Goal: Find specific page/section: Find specific page/section

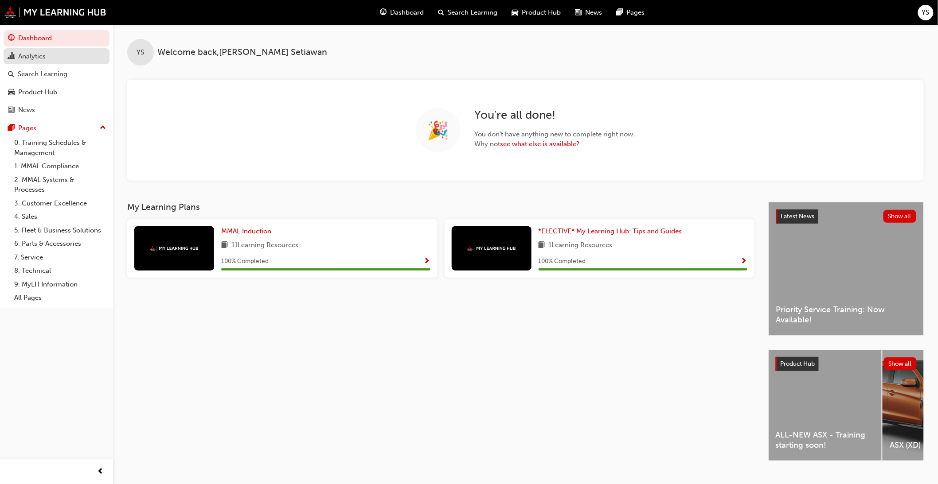
click at [35, 57] on div "Analytics" at bounding box center [31, 56] width 27 height 10
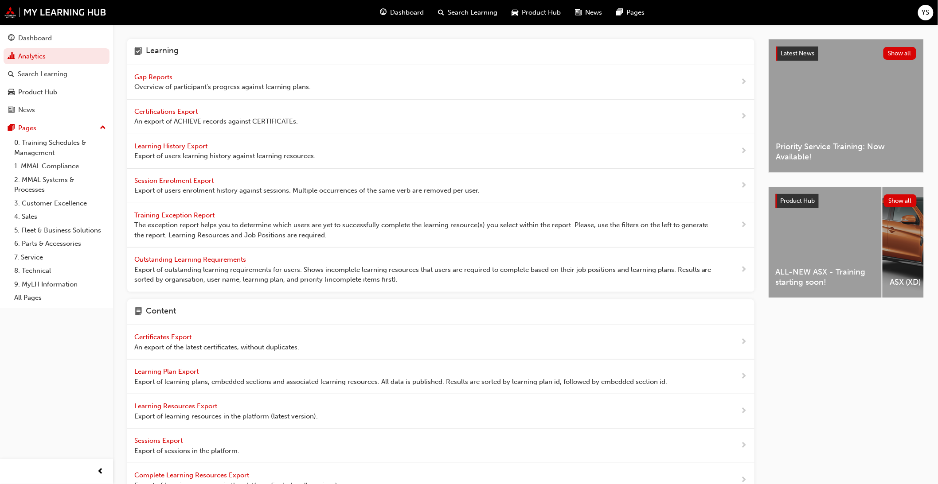
click at [162, 80] on span "Gap Reports" at bounding box center [154, 77] width 40 height 8
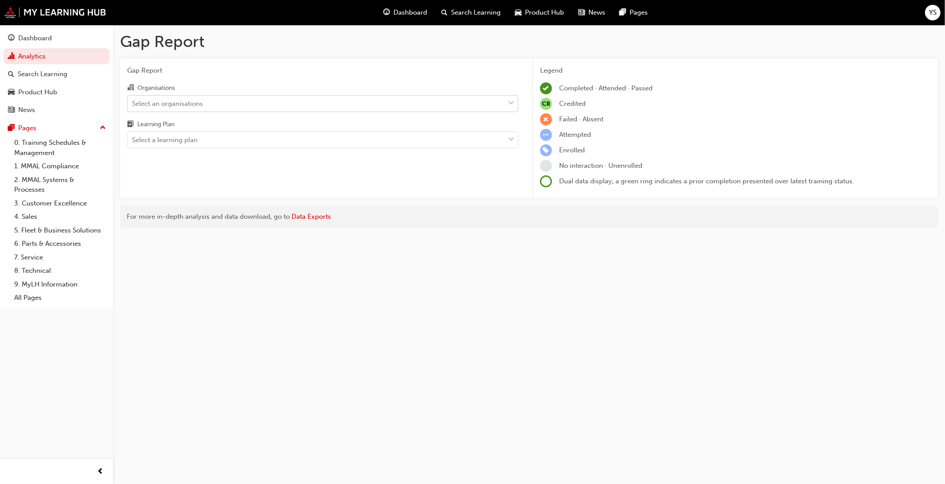
click at [197, 106] on div "Select an organisations" at bounding box center [167, 103] width 71 height 10
click at [133, 106] on input "Organisations Select an organisations" at bounding box center [132, 103] width 1 height 8
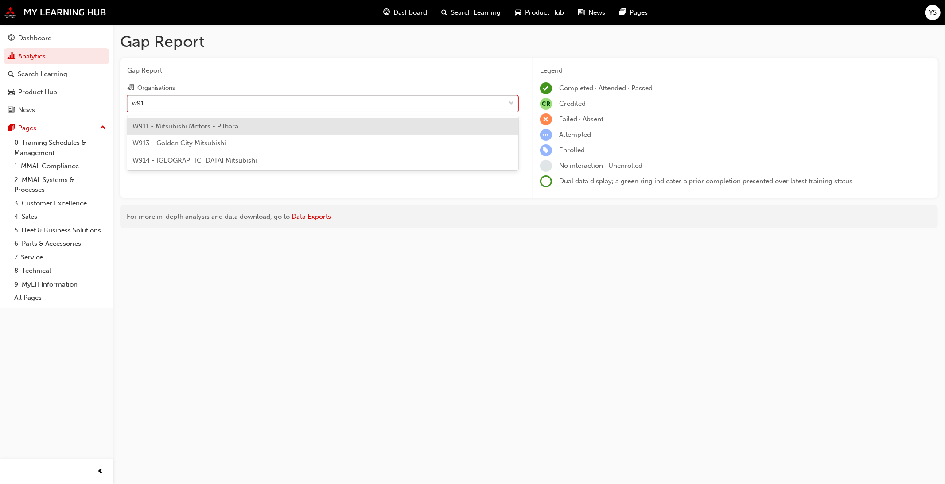
type input "w914"
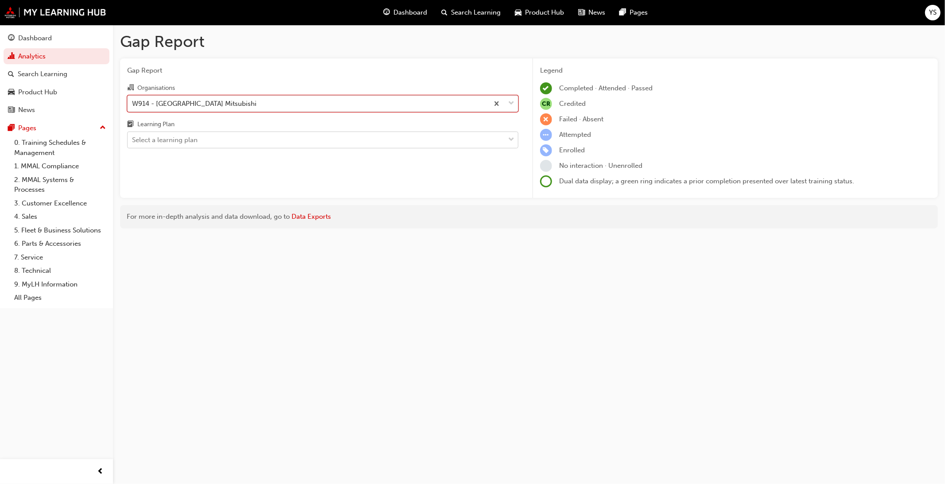
click at [206, 143] on div "Select a learning plan" at bounding box center [316, 140] width 377 height 16
click at [133, 143] on input "Learning Plan Select a learning plan" at bounding box center [132, 140] width 1 height 8
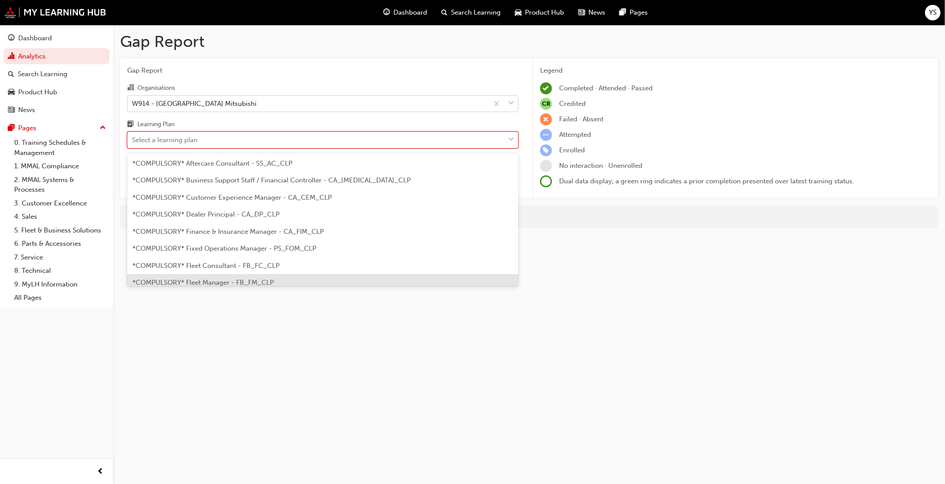
click at [218, 279] on span "*COMPULSORY* Fleet Manager - FB_FM_CLP" at bounding box center [202, 283] width 141 height 8
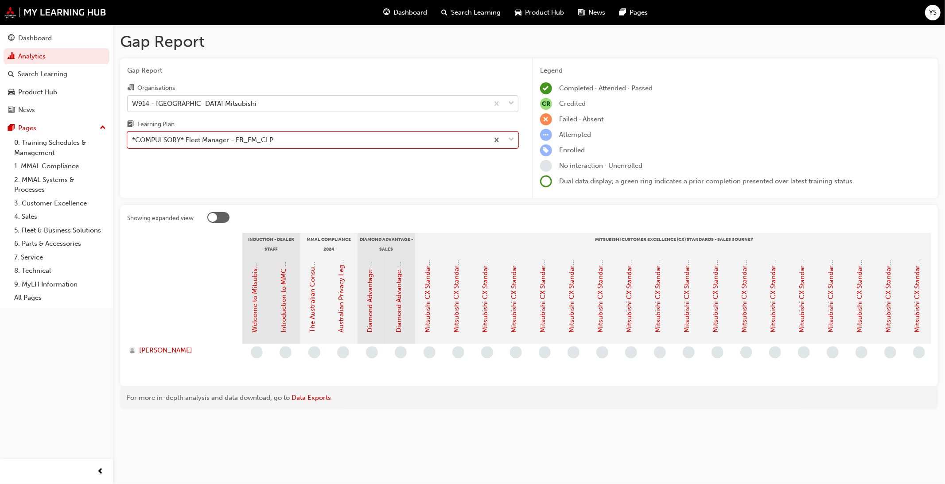
click at [315, 145] on div "*COMPULSORY* Fleet Manager - FB_FM_CLP" at bounding box center [308, 140] width 361 height 16
click at [133, 144] on input "Learning Plan option *COMPULSORY* Fleet Manager - FB_FM_CLP, selected. 0 result…" at bounding box center [132, 140] width 1 height 8
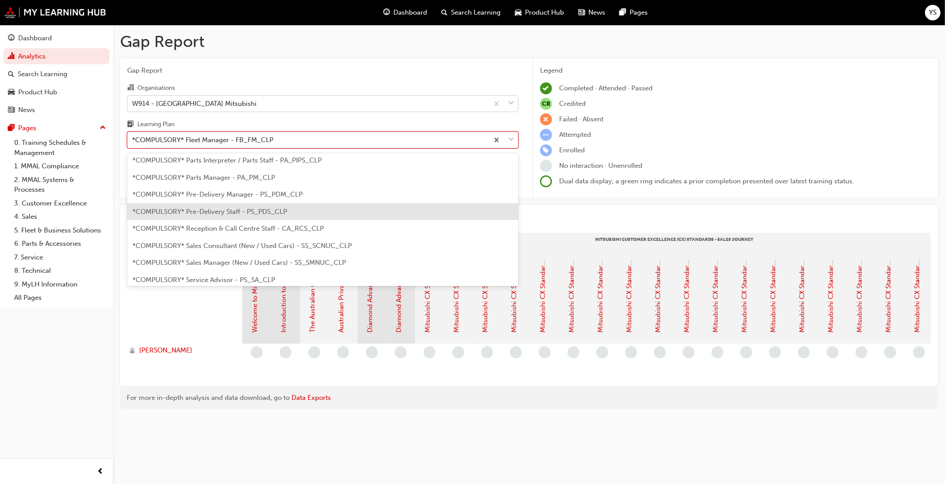
scroll to position [207, 0]
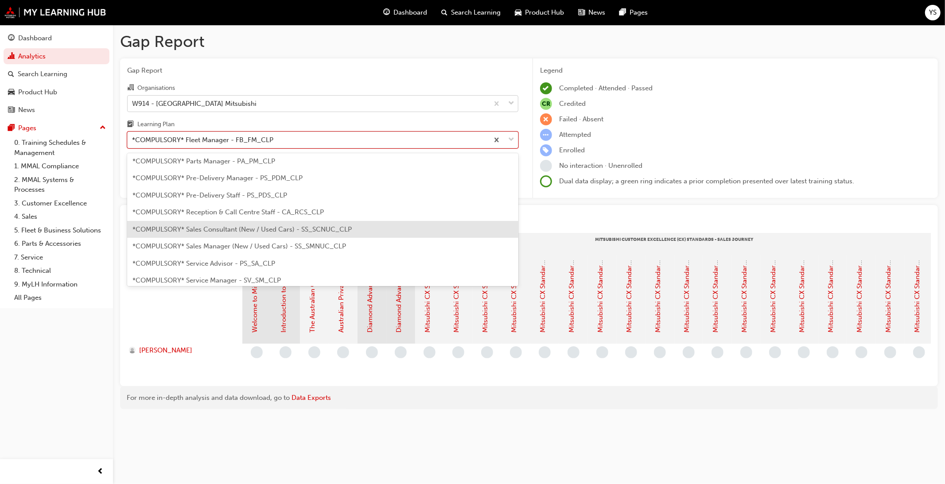
click at [317, 228] on span "*COMPULSORY* Sales Consultant (New / Used Cars) - SS_SCNUC_CLP" at bounding box center [241, 230] width 219 height 8
